Goal: Share content: Share content

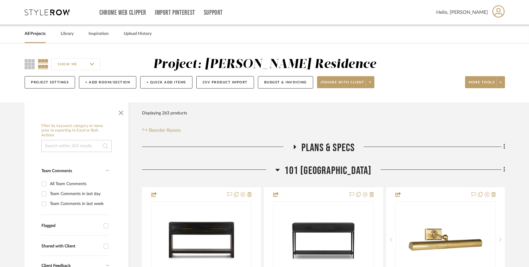
click at [280, 168] on icon at bounding box center [278, 169] width 5 height 7
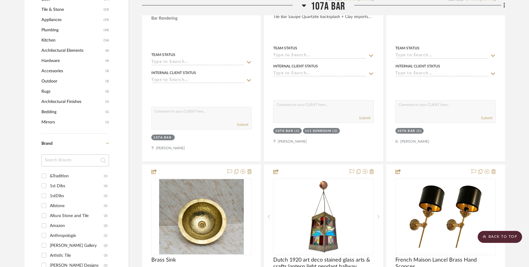
scroll to position [458, 0]
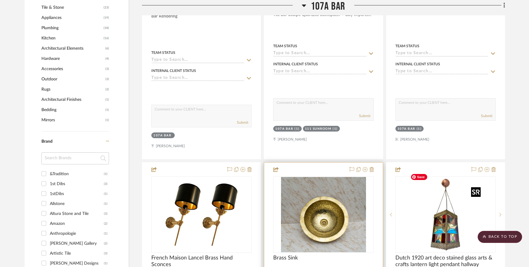
drag, startPoint x: 445, startPoint y: 200, endPoint x: 273, endPoint y: 202, distance: 171.3
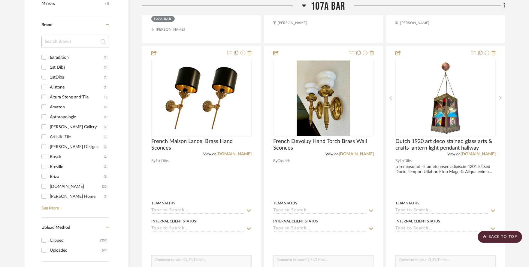
scroll to position [572, 0]
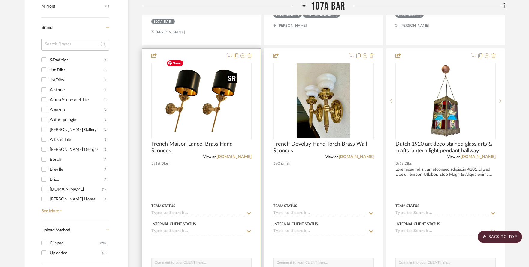
click at [217, 111] on img "0" at bounding box center [201, 100] width 75 height 75
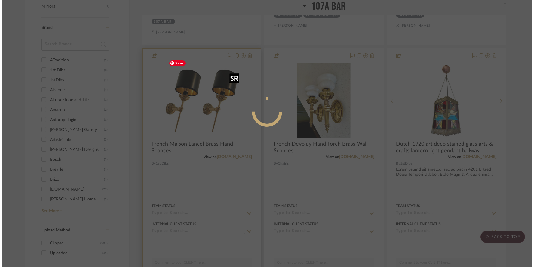
scroll to position [0, 0]
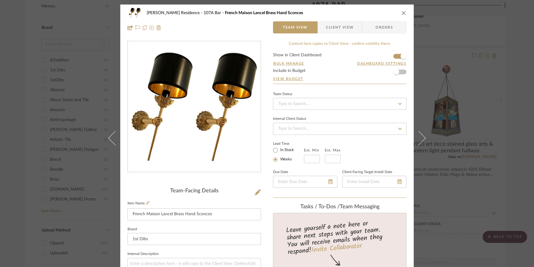
click at [401, 14] on icon "close" at bounding box center [403, 13] width 5 height 5
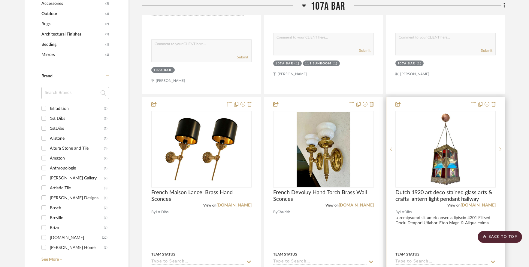
scroll to position [515, 0]
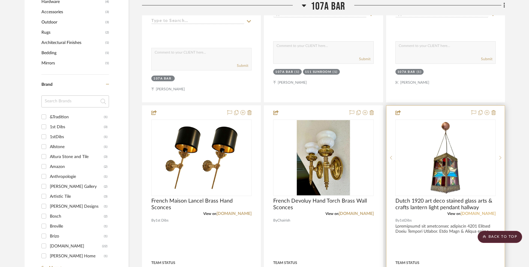
click at [488, 211] on link "[DOMAIN_NAME]" at bounding box center [478, 213] width 35 height 4
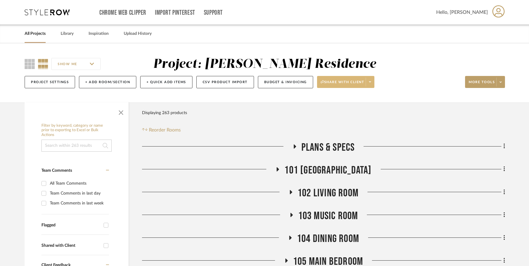
click at [363, 80] on span "Share with client" at bounding box center [343, 84] width 44 height 9
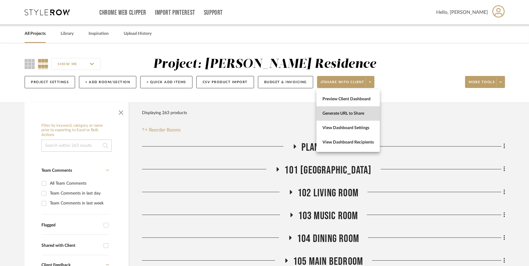
click at [350, 115] on span "Generate URL to Share" at bounding box center [348, 113] width 51 height 5
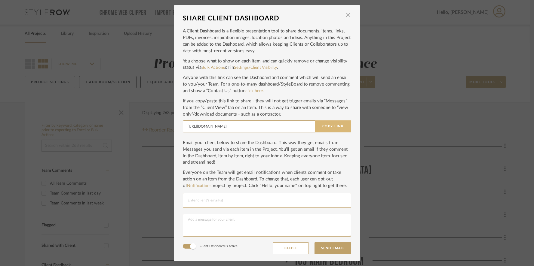
click at [326, 123] on button "Copy Link" at bounding box center [333, 126] width 36 height 12
click at [345, 15] on span "button" at bounding box center [348, 15] width 12 height 12
